Goal: Task Accomplishment & Management: Use online tool/utility

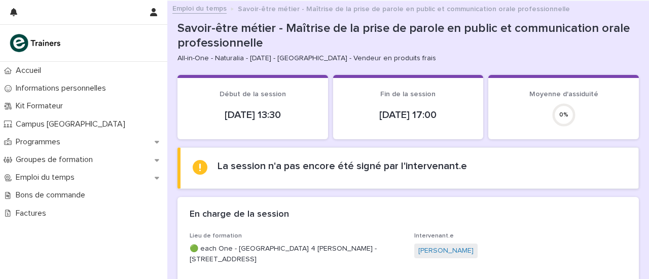
scroll to position [188, 0]
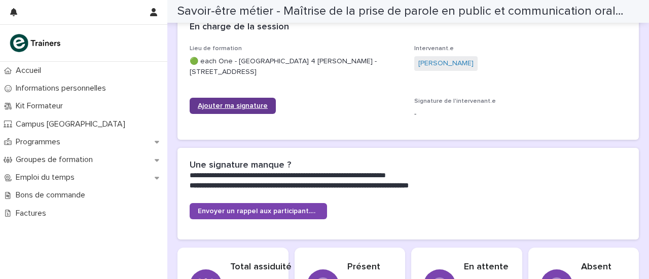
click at [232, 109] on link "Ajouter ma signature" at bounding box center [233, 106] width 86 height 16
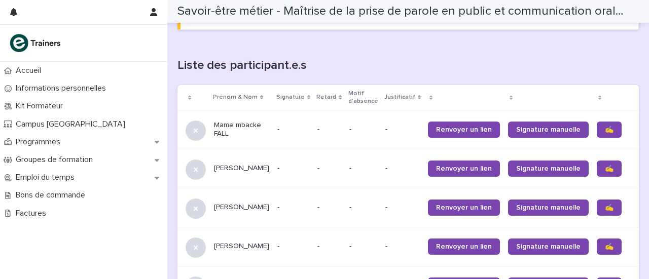
scroll to position [636, 0]
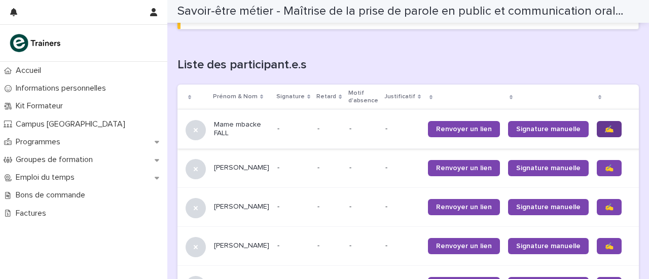
click at [605, 127] on span "✍️" at bounding box center [609, 129] width 9 height 7
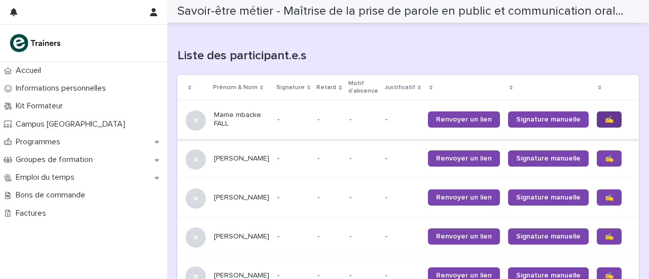
scroll to position [632, 0]
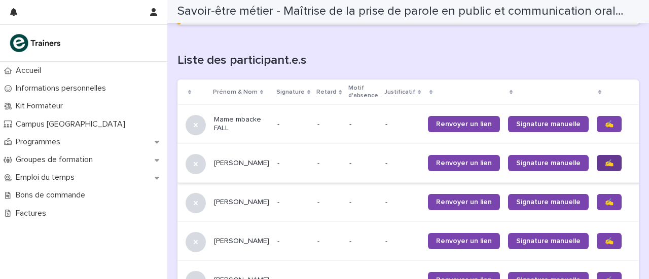
click at [597, 156] on link "✍️" at bounding box center [609, 163] width 25 height 16
click at [605, 199] on span "✍️" at bounding box center [609, 202] width 9 height 7
click at [605, 238] on span "✍️" at bounding box center [609, 241] width 9 height 7
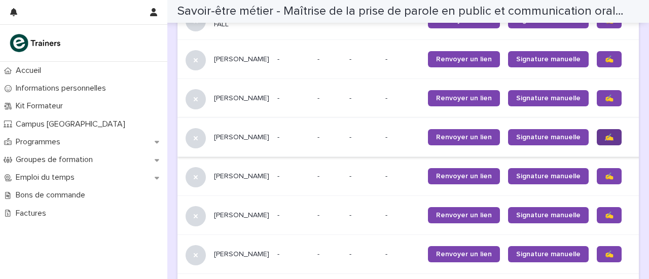
scroll to position [736, 0]
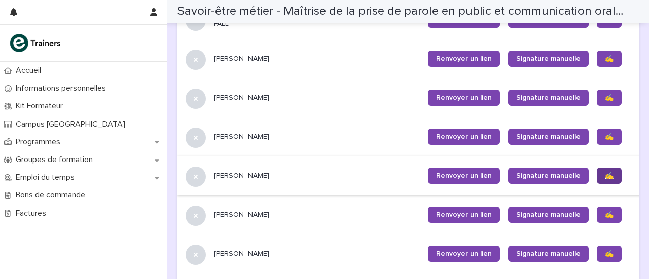
click at [605, 176] on span "✍️" at bounding box center [609, 175] width 9 height 7
click at [605, 213] on span "✍️" at bounding box center [609, 214] width 9 height 7
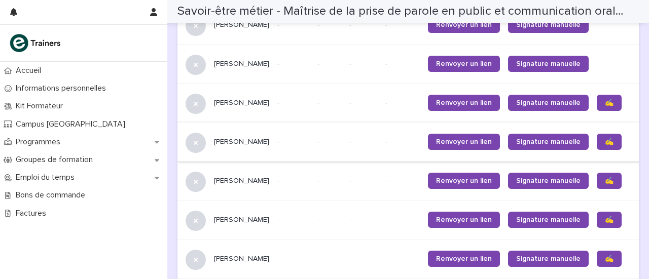
scroll to position [814, 0]
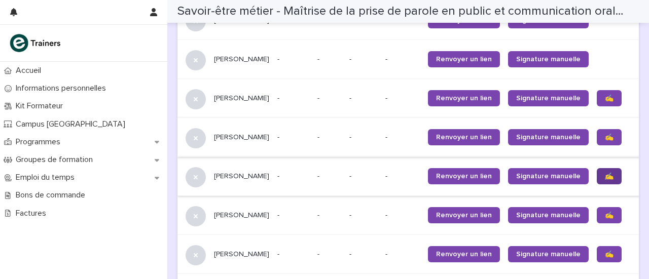
click at [605, 173] on span "✍️" at bounding box center [609, 176] width 9 height 7
click at [605, 213] on span "✍️" at bounding box center [609, 215] width 9 height 7
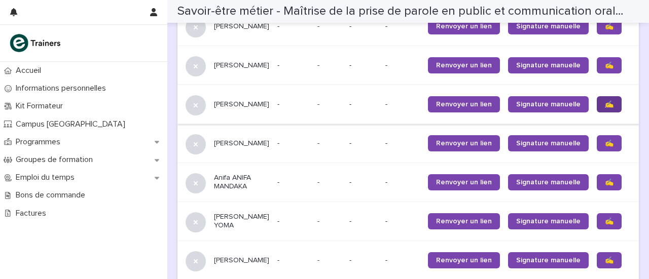
scroll to position [975, 0]
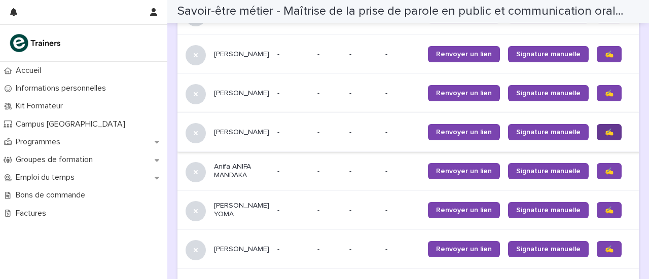
click at [597, 134] on link "✍️" at bounding box center [609, 132] width 25 height 16
click at [605, 95] on span "✍️" at bounding box center [609, 93] width 9 height 7
click at [605, 212] on span "✍️" at bounding box center [609, 210] width 9 height 7
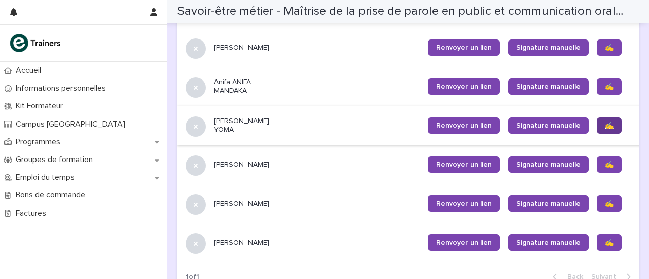
scroll to position [1066, 0]
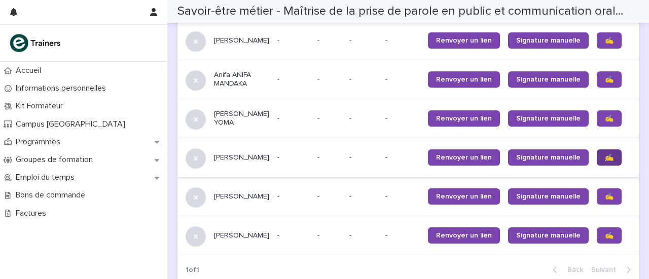
click at [605, 157] on span "✍️" at bounding box center [609, 157] width 9 height 7
click at [597, 205] on link "✍️" at bounding box center [609, 197] width 25 height 16
click at [605, 239] on span "✍️" at bounding box center [609, 235] width 9 height 7
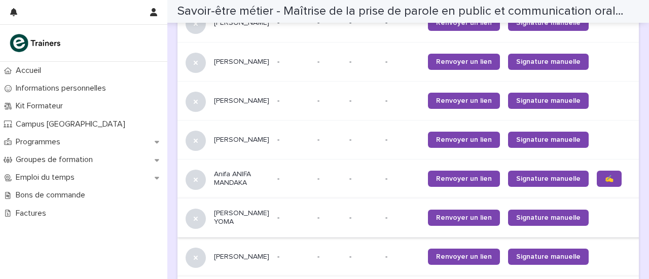
scroll to position [967, 0]
